Goal: Navigation & Orientation: Go to known website

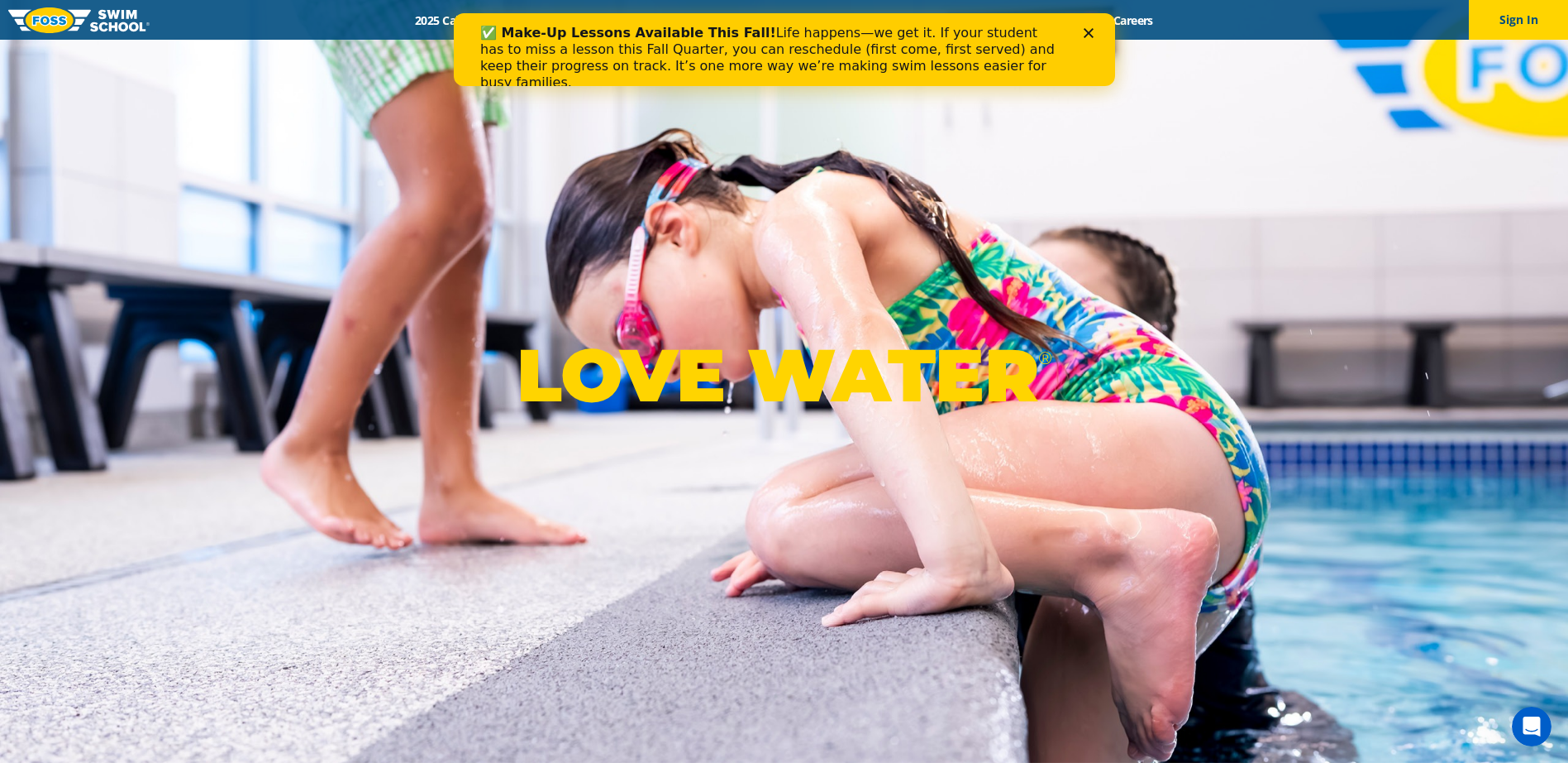
click at [1086, 41] on div "✅ Make-Up Lessons Available This Fall! Life happens—we get it. If your student …" at bounding box center [784, 58] width 609 height 76
click at [1083, 27] on div "✅ Make-Up Lessons Available This Fall! Life happens—we get it. If your student …" at bounding box center [784, 58] width 609 height 76
click at [1092, 29] on polygon "Close" at bounding box center [1088, 33] width 10 height 10
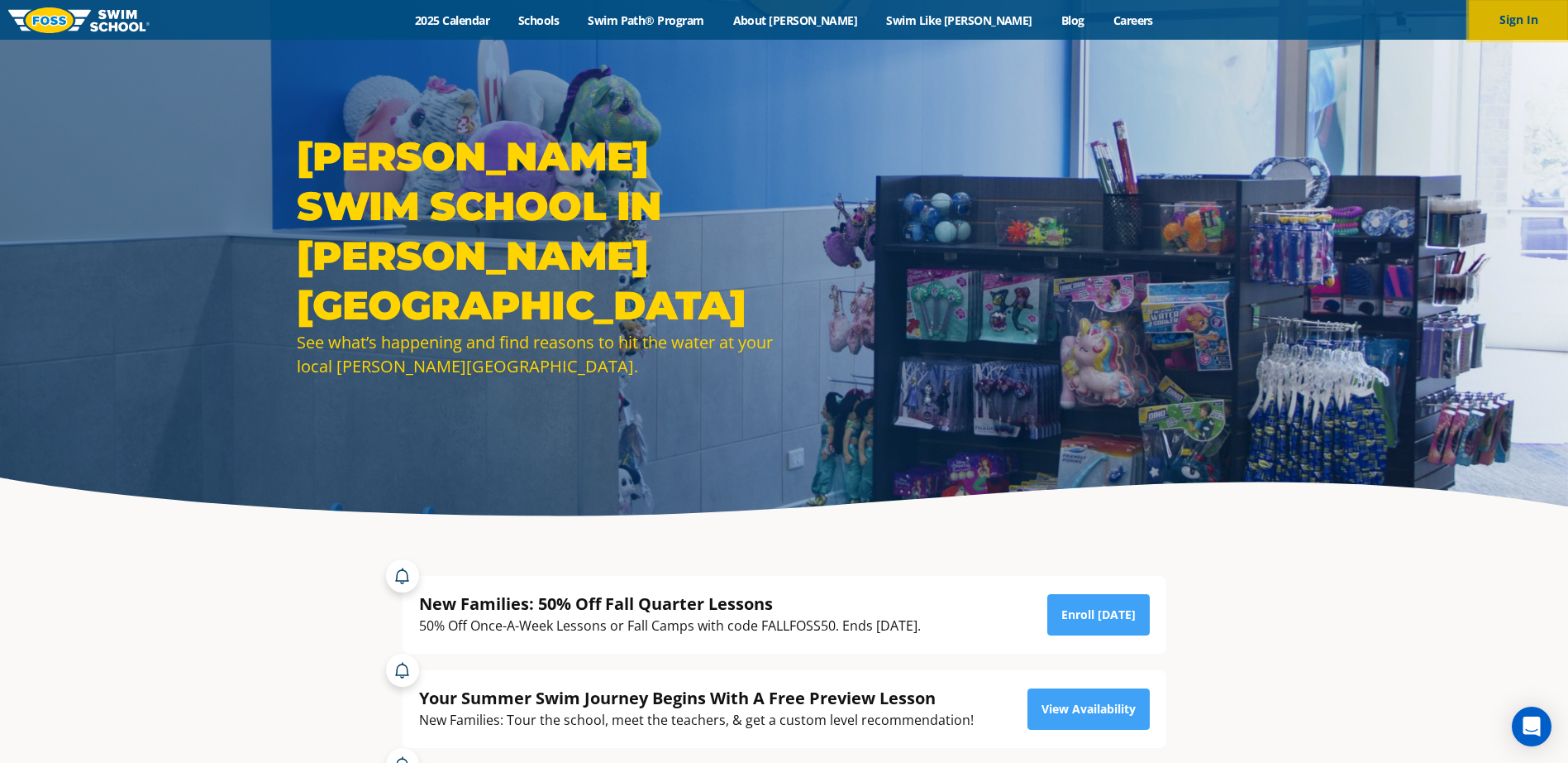
click at [1482, 27] on button "Sign In" at bounding box center [1519, 19] width 100 height 39
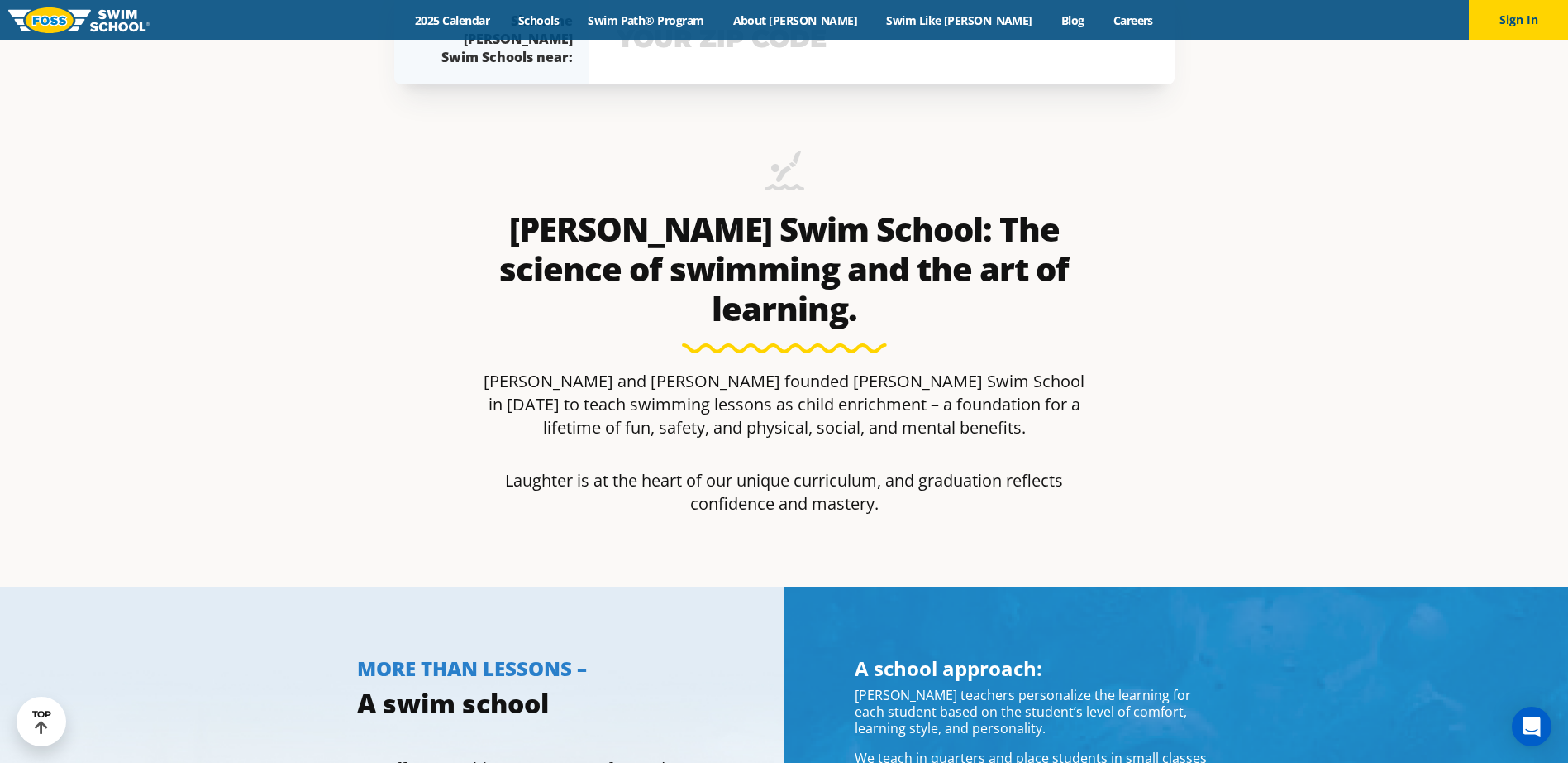
scroll to position [1489, 0]
